Goal: Check status: Check status

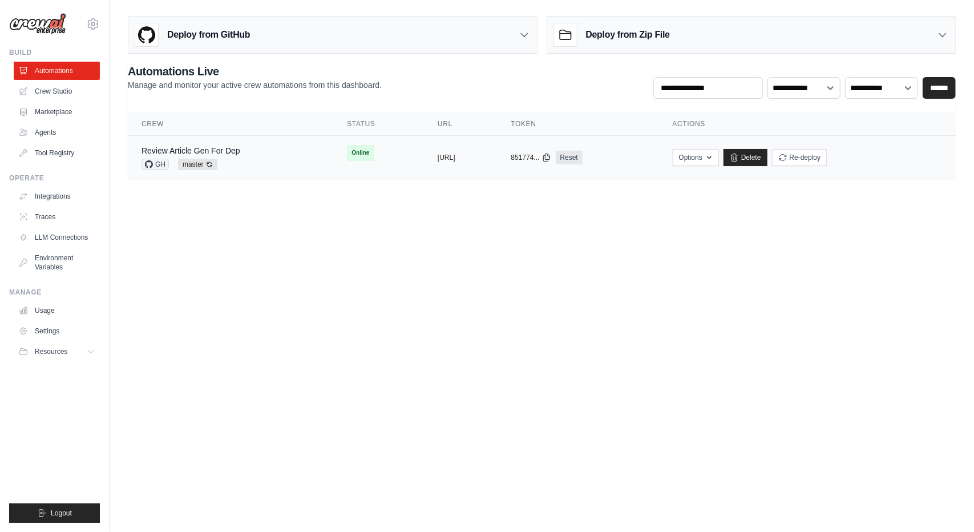
click at [251, 150] on div "Review Article Gen For Dep GH master Auto-deploy enabled" at bounding box center [231, 157] width 178 height 25
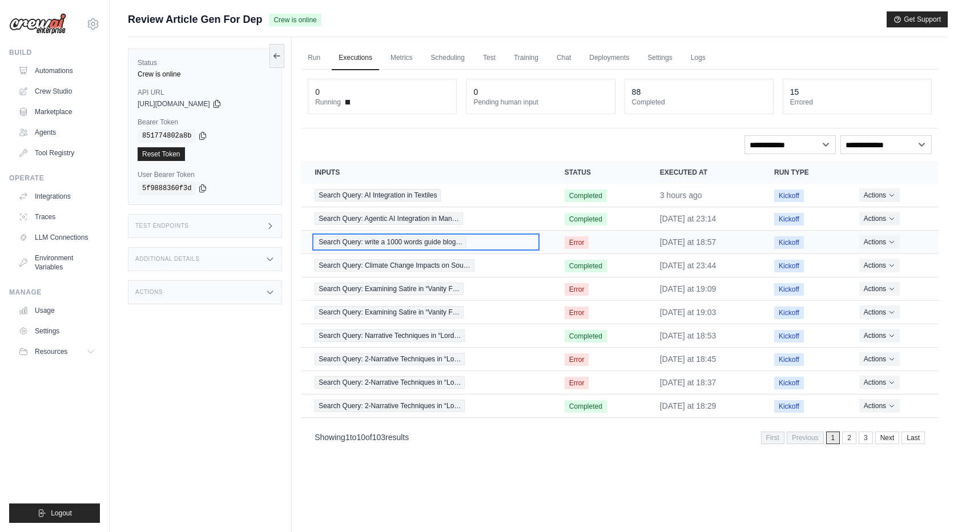
click at [405, 244] on span "Search Query: write a 1000 words guide blog…" at bounding box center [390, 242] width 152 height 13
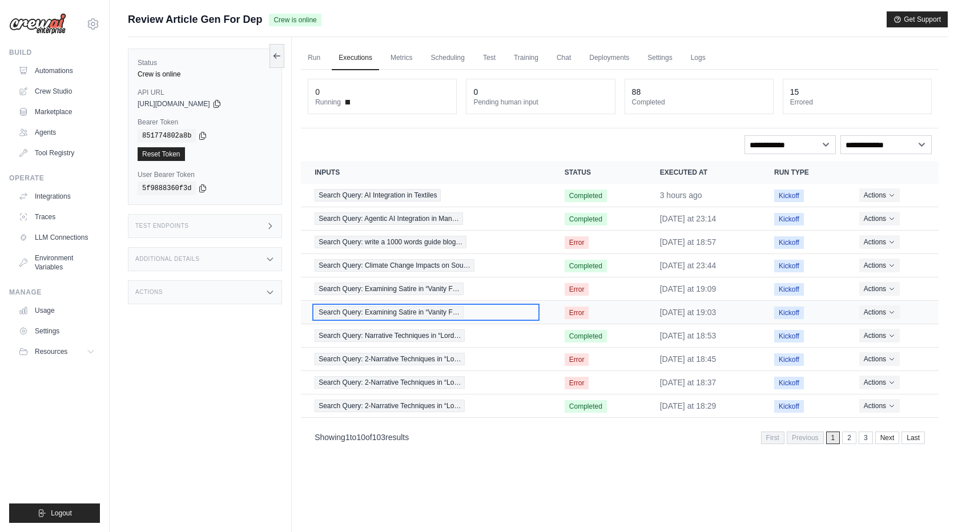
click at [397, 306] on span "Search Query: Examining Satire in “Vanity F…" at bounding box center [388, 312] width 149 height 13
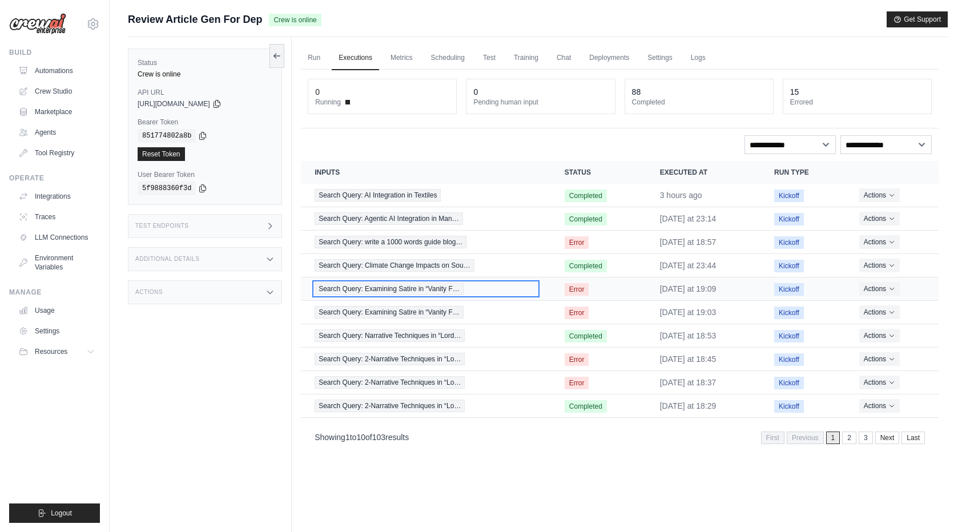
click at [393, 286] on span "Search Query: Examining Satire in “Vanity F…" at bounding box center [388, 288] width 149 height 13
click at [851, 434] on link "2" at bounding box center [850, 437] width 14 height 13
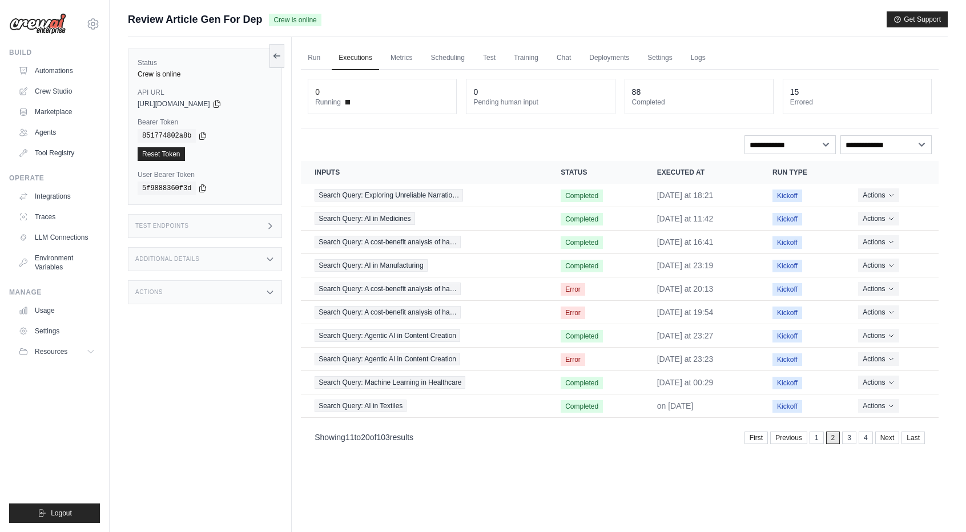
click at [827, 435] on span "2" at bounding box center [833, 437] width 14 height 13
click at [821, 434] on link "1" at bounding box center [817, 437] width 14 height 13
